Goal: Check status

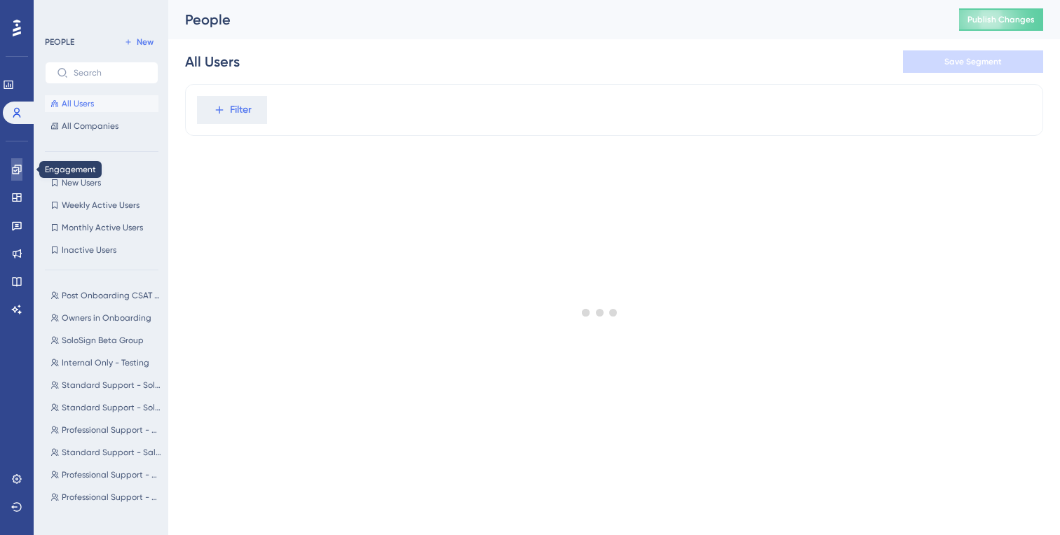
click at [20, 170] on icon at bounding box center [16, 169] width 9 height 9
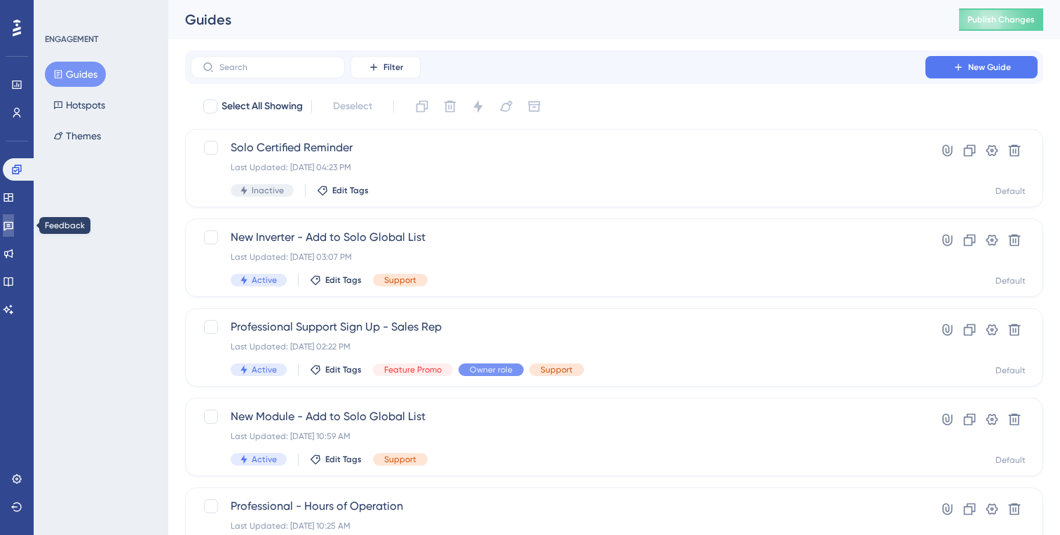
click at [14, 219] on link at bounding box center [8, 225] width 11 height 22
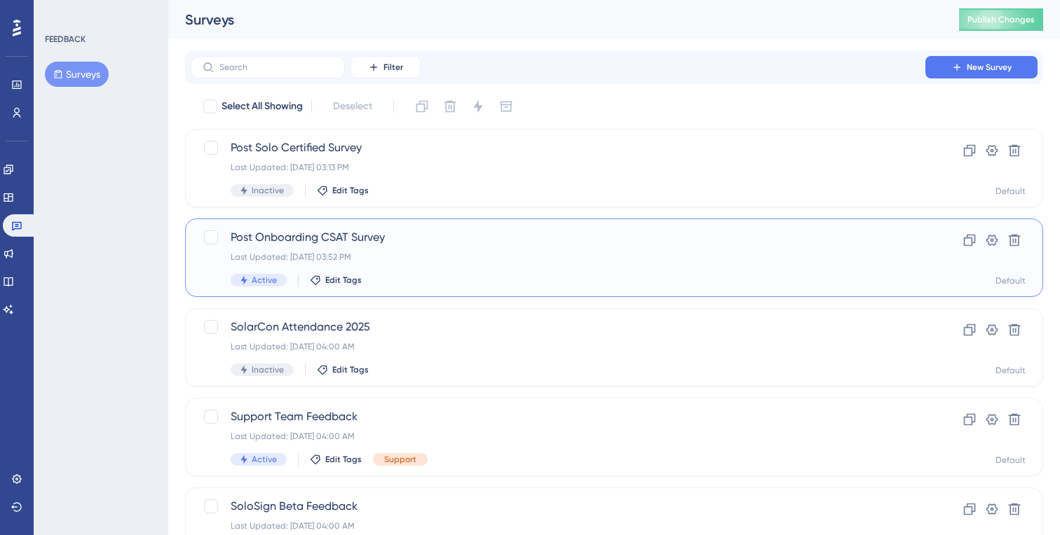
click at [340, 241] on span "Post Onboarding CSAT Survey" at bounding box center [558, 237] width 655 height 17
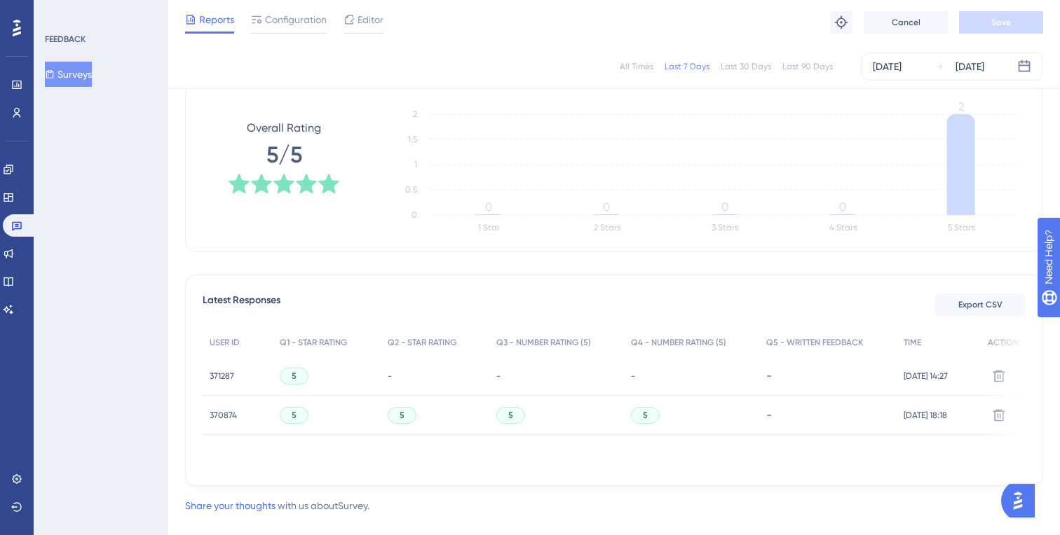
scroll to position [234, 0]
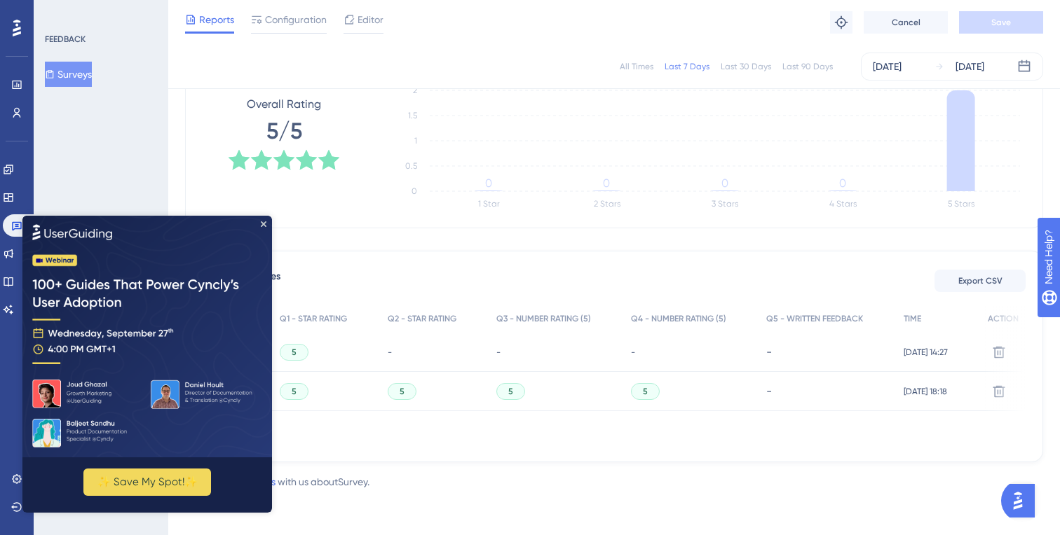
click at [263, 220] on img at bounding box center [147, 336] width 250 height 242
click at [265, 224] on icon "Close Preview" at bounding box center [264, 224] width 6 height 6
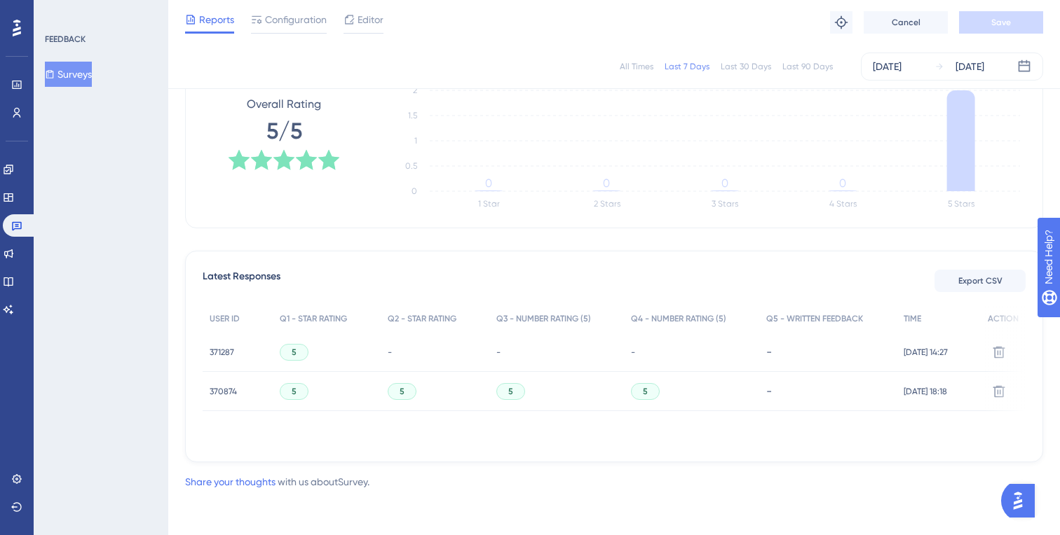
click at [227, 348] on span "371287" at bounding box center [222, 352] width 25 height 11
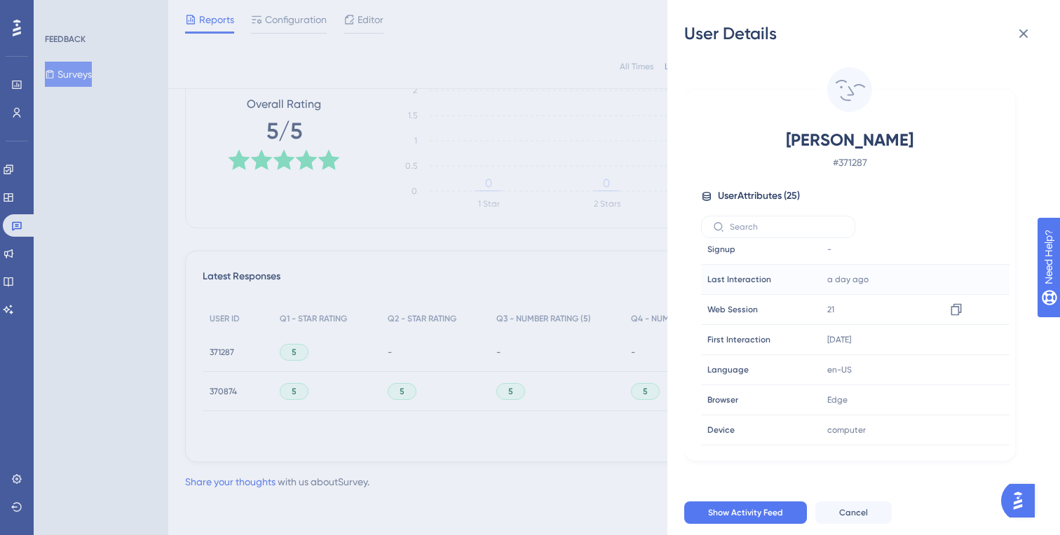
scroll to position [0, 0]
